Goal: Find specific page/section: Find specific page/section

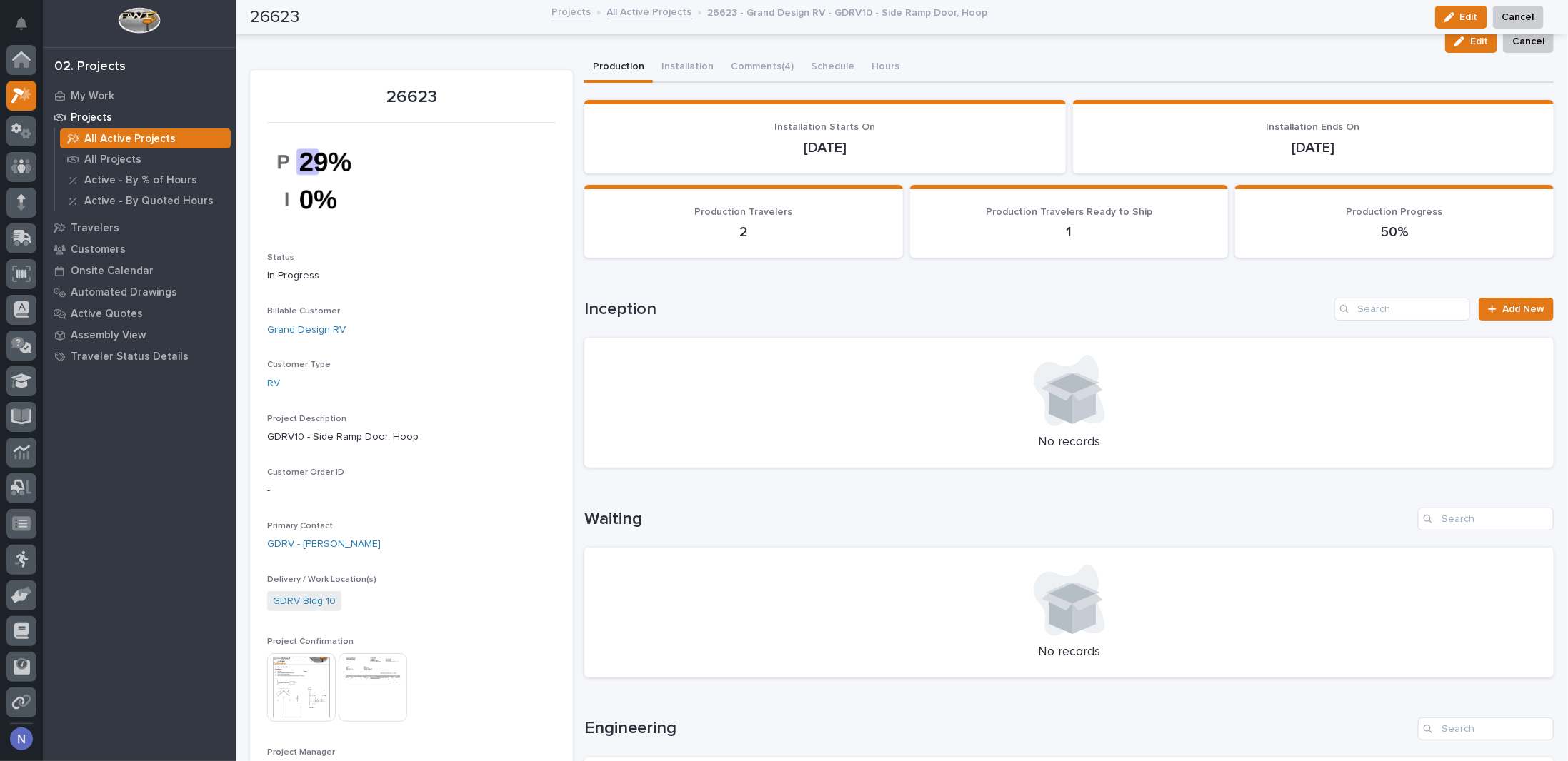
scroll to position [35, 0]
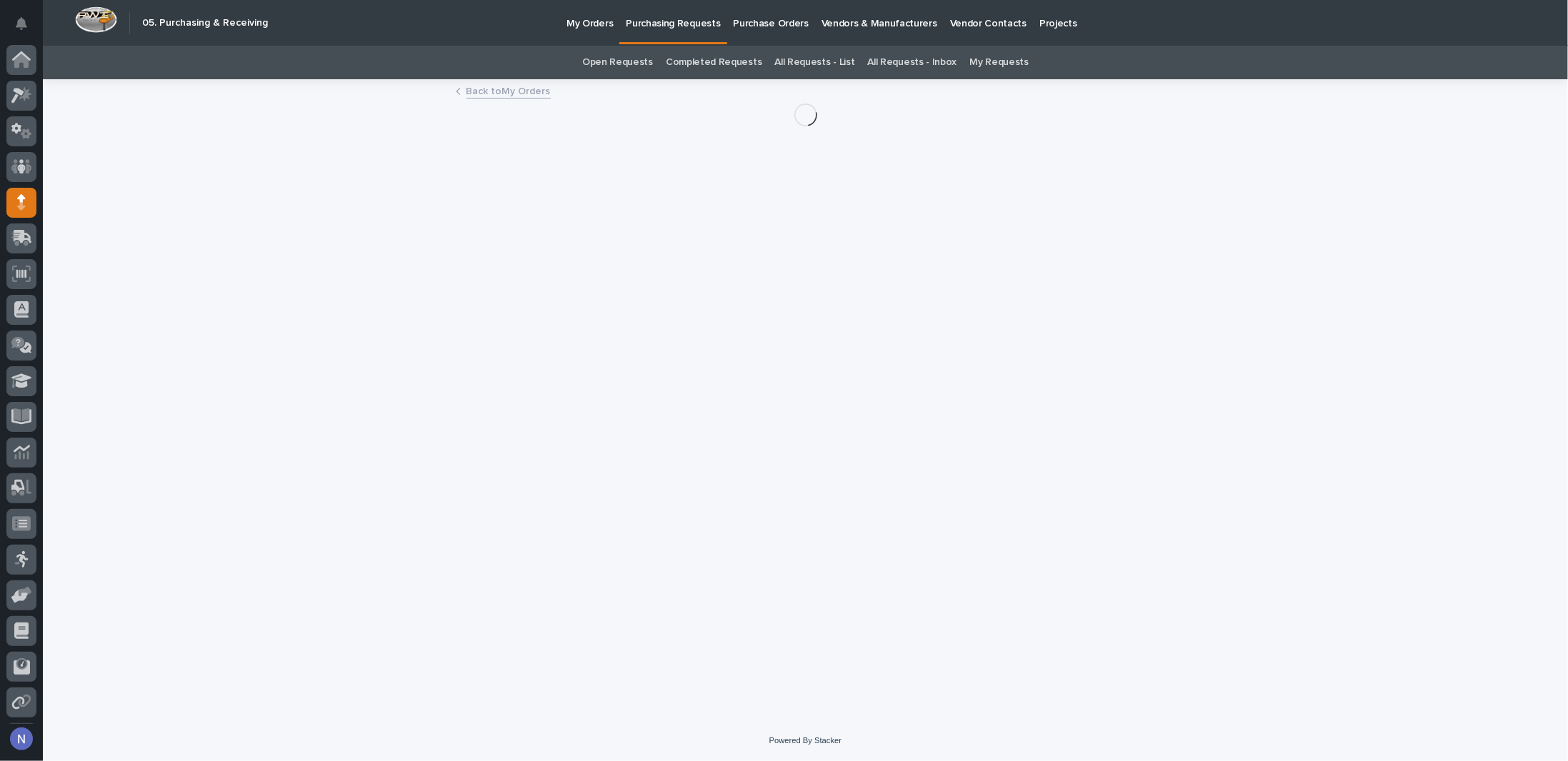
scroll to position [35, 0]
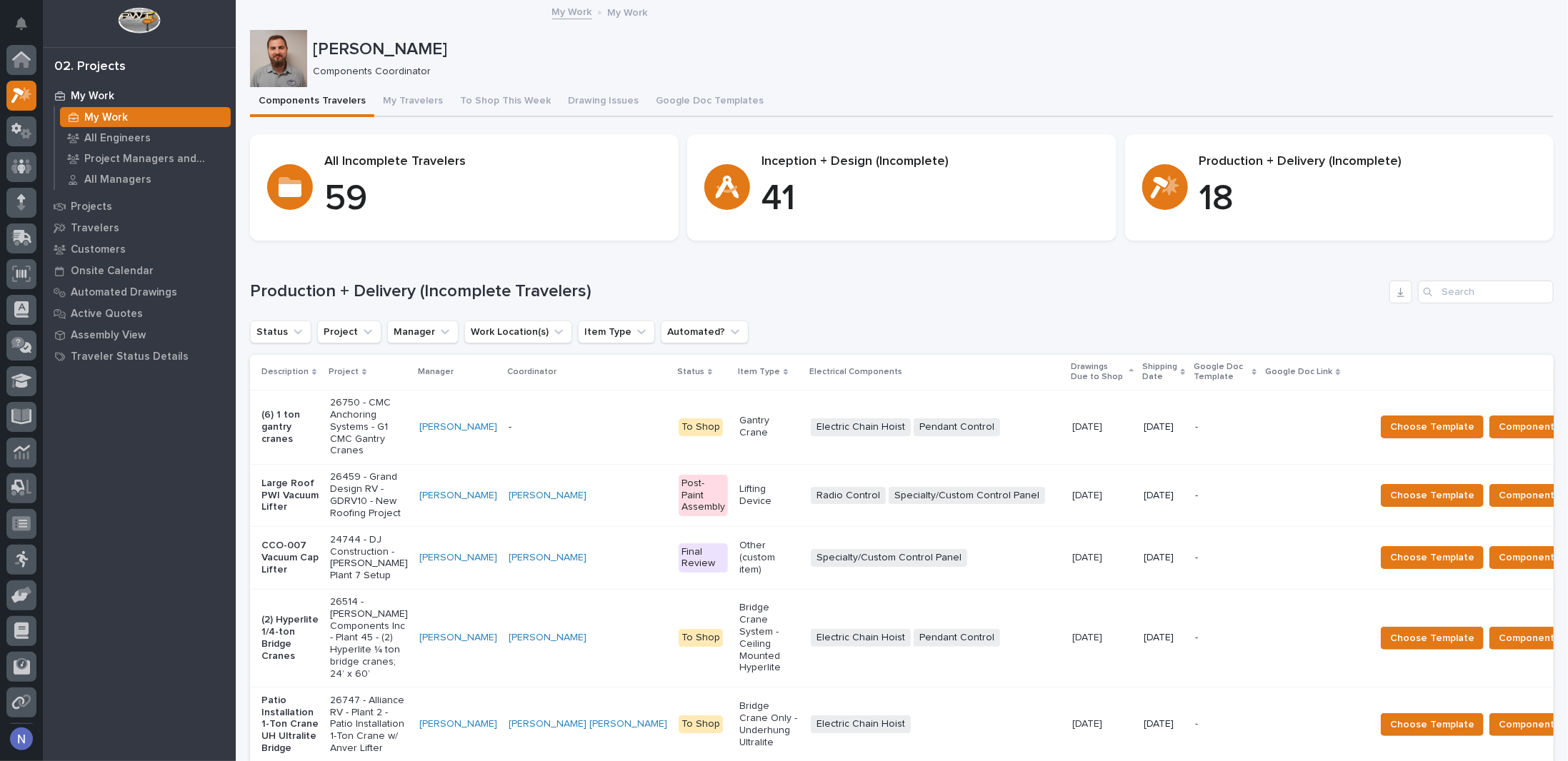
scroll to position [35, 0]
click at [107, 204] on p "Projects" at bounding box center [91, 207] width 41 height 13
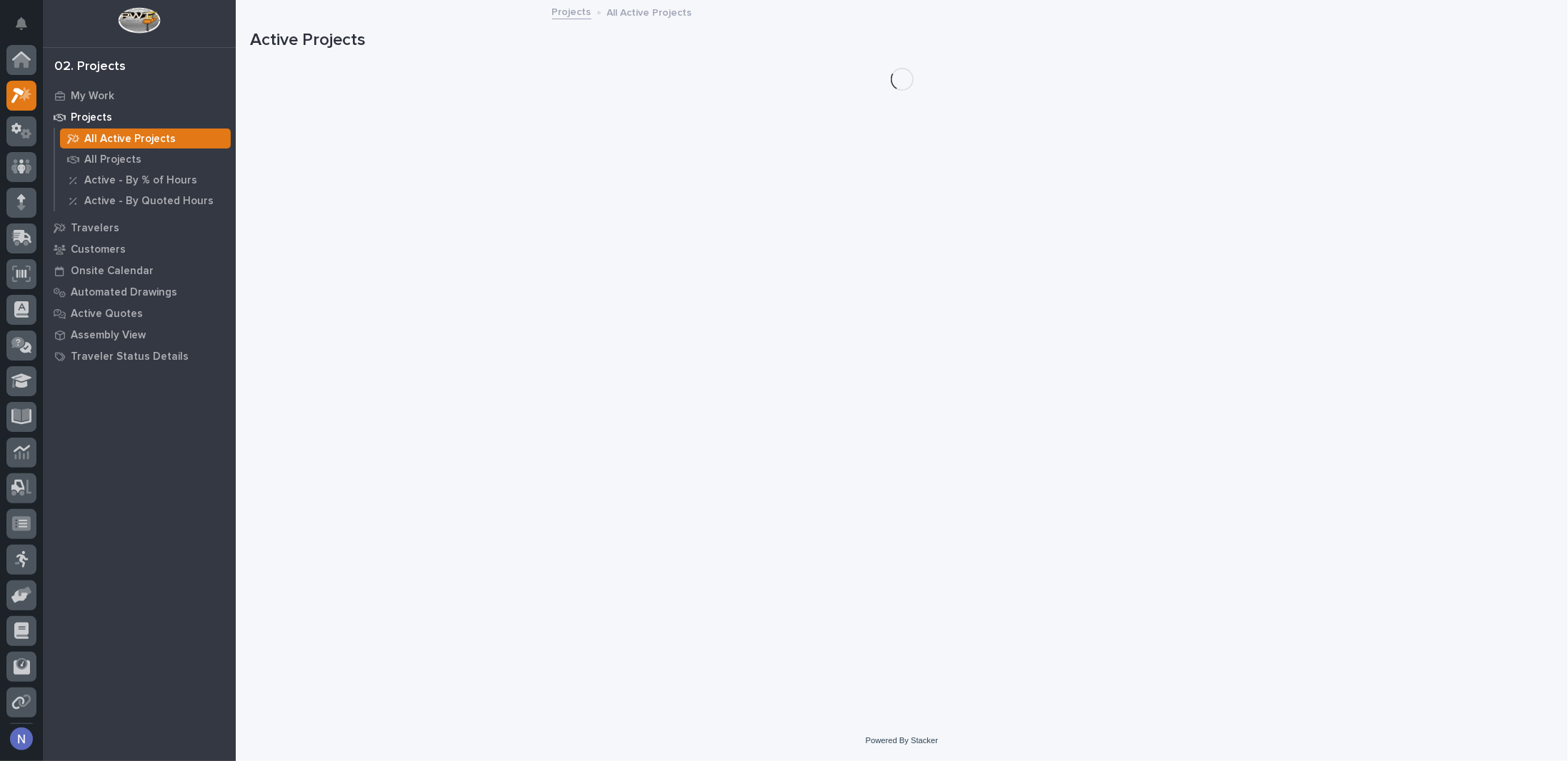
scroll to position [35, 0]
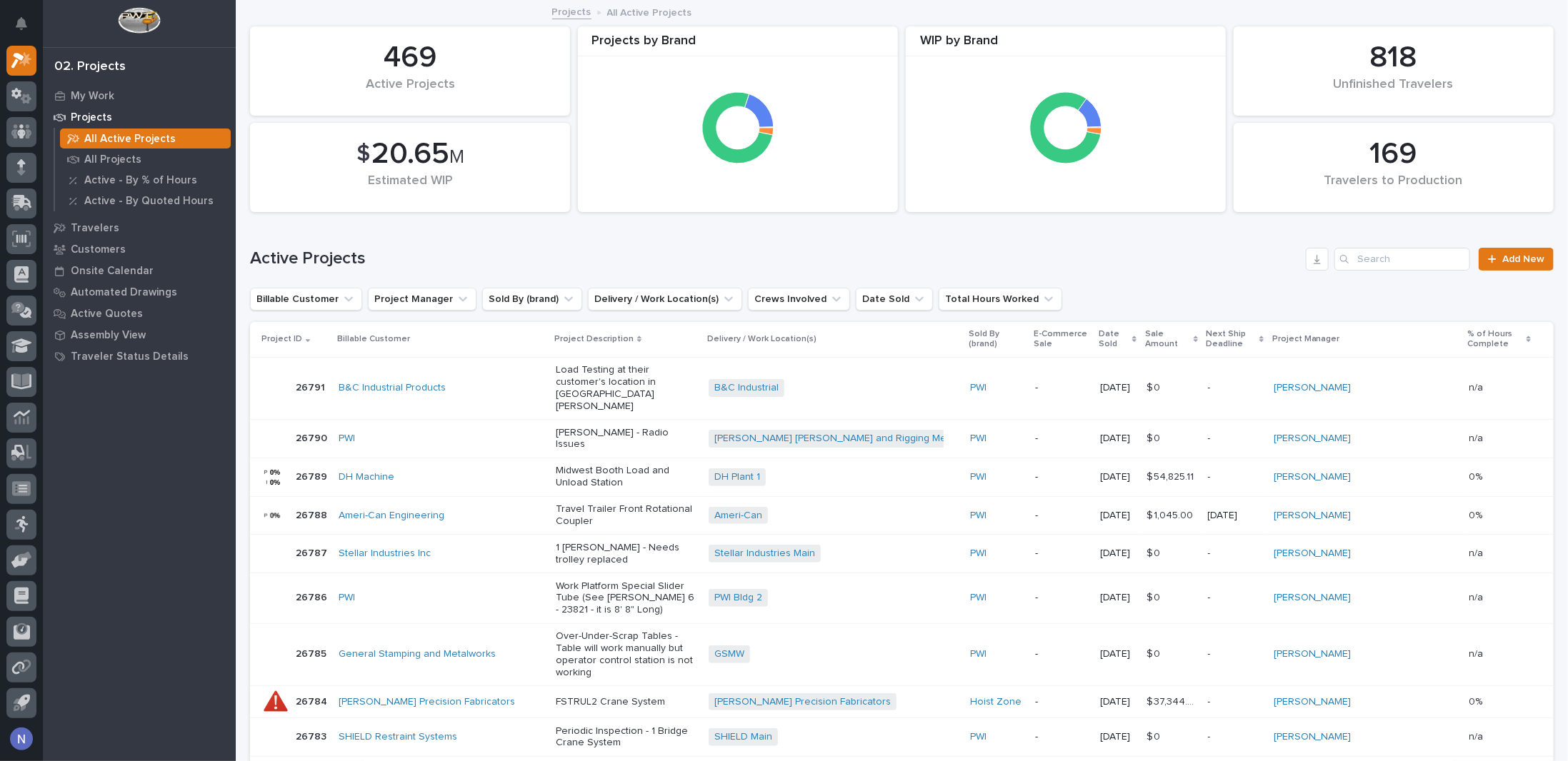
click at [1401, 245] on div "Active Projects Add New" at bounding box center [902, 254] width 1304 height 68
click at [1387, 259] on input "Search" at bounding box center [1402, 259] width 136 height 23
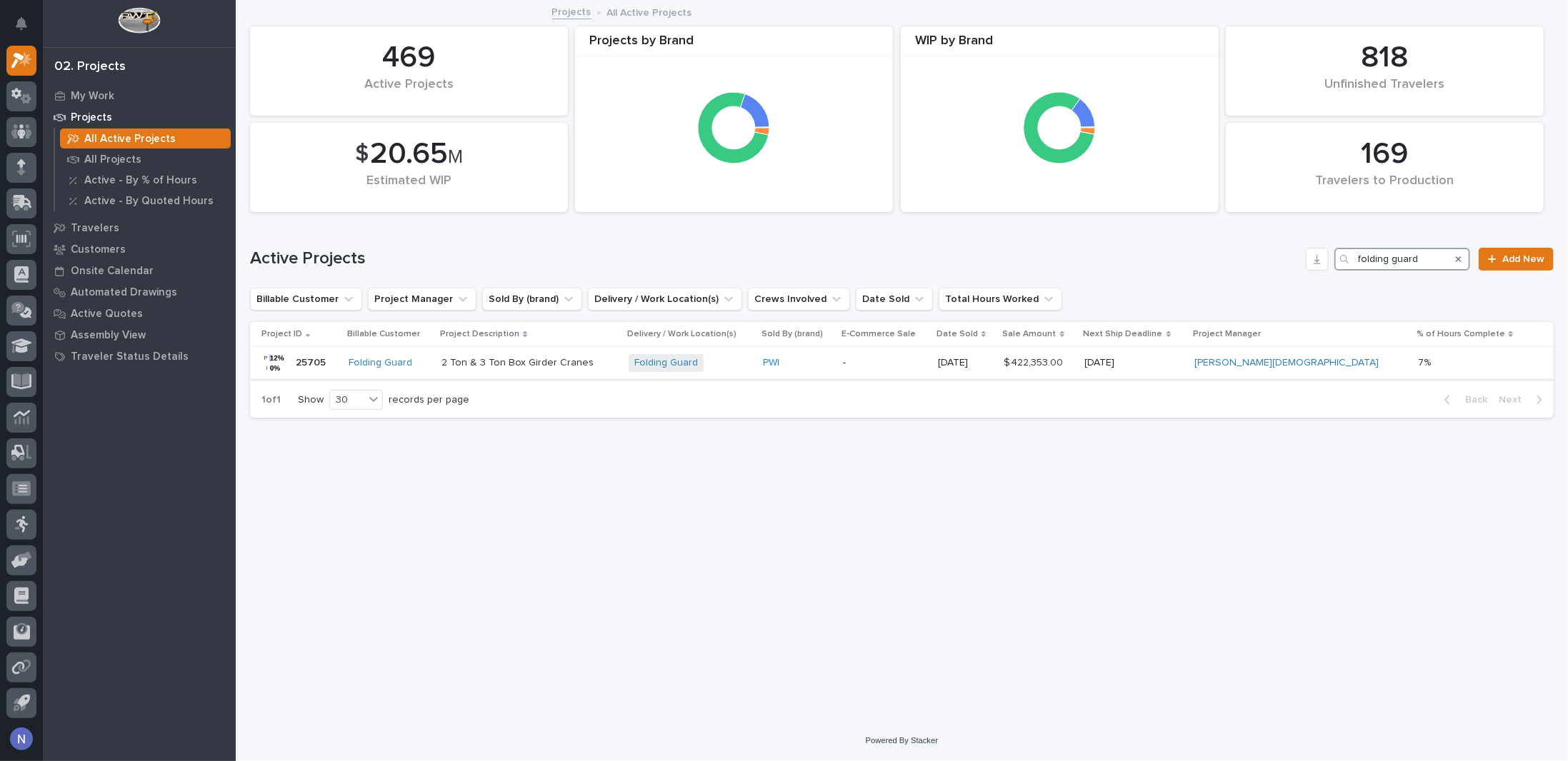
type input "folding guard"
click at [926, 360] on p "-" at bounding box center [884, 363] width 83 height 12
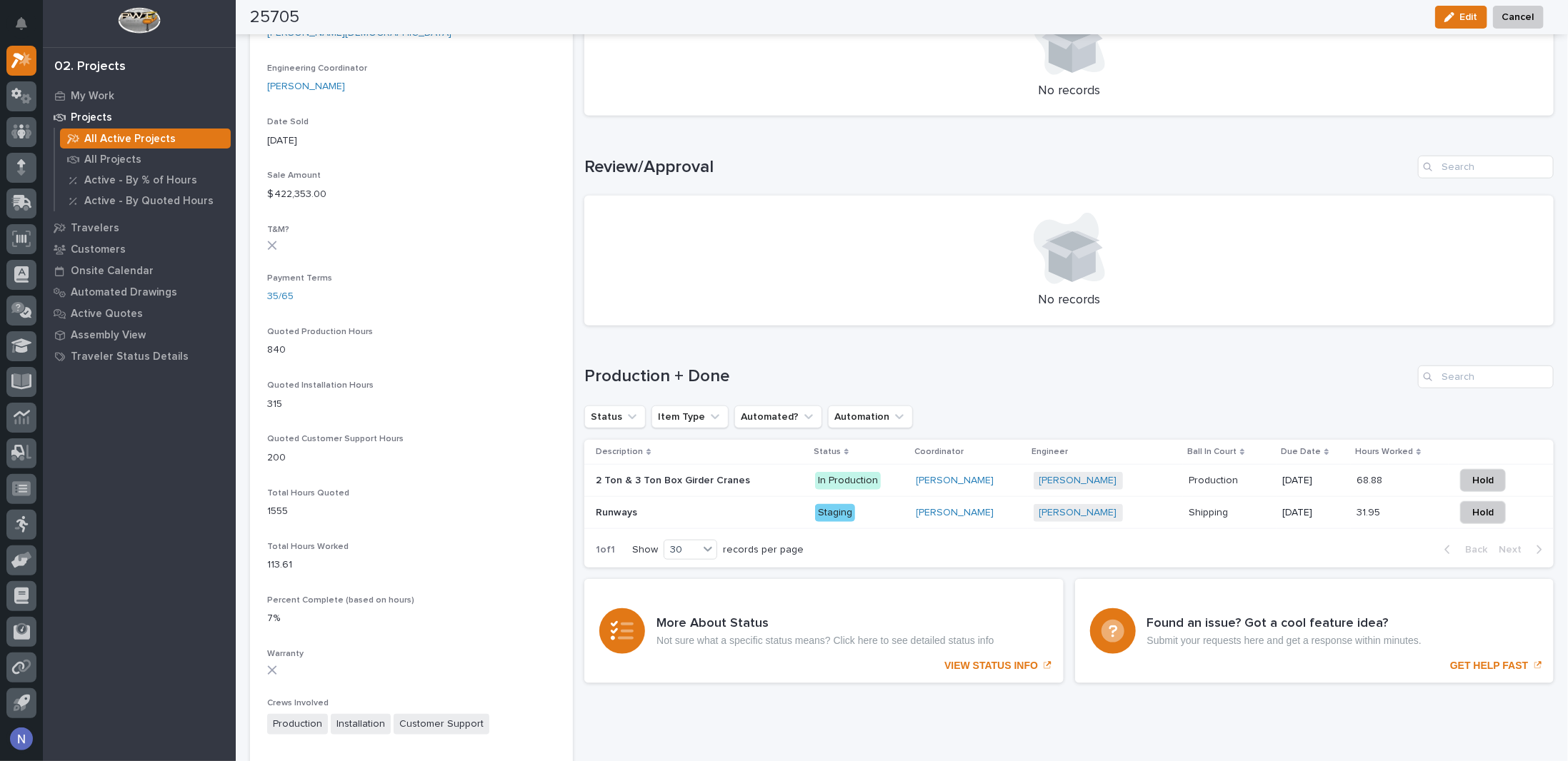
scroll to position [903, 0]
